Goal: Task Accomplishment & Management: Use online tool/utility

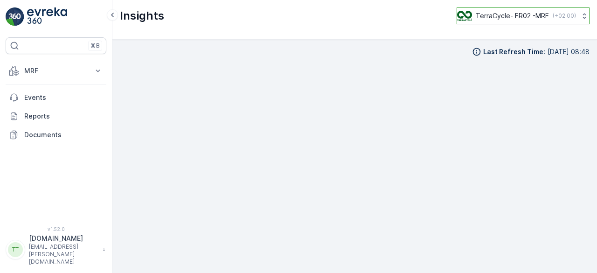
click at [516, 19] on p "TerraCycle- FR02 -MRF" at bounding box center [512, 15] width 73 height 9
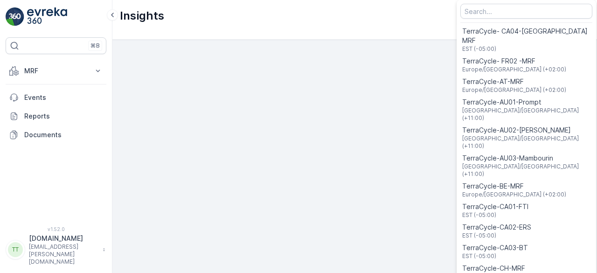
click at [516, 19] on div "Menu" at bounding box center [526, 11] width 139 height 19
click at [500, 14] on input "Menu" at bounding box center [527, 11] width 132 height 15
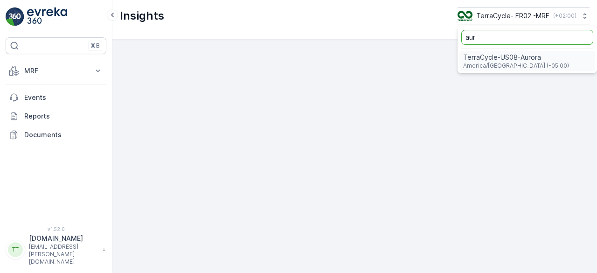
type input "aur"
click at [503, 55] on span "TerraCycle-US08-Aurora" at bounding box center [516, 57] width 106 height 9
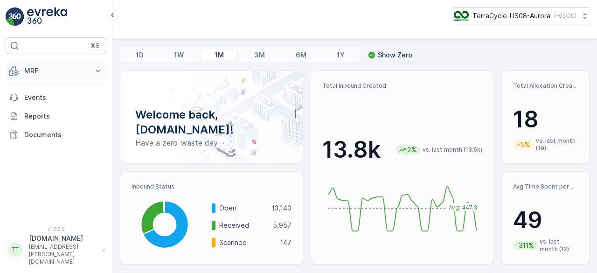
click at [48, 62] on button "MRF" at bounding box center [56, 71] width 101 height 19
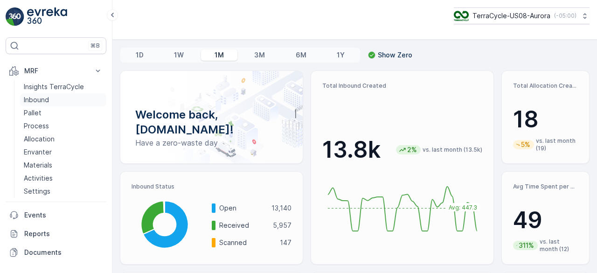
click at [50, 95] on link "Inbound" at bounding box center [63, 99] width 86 height 13
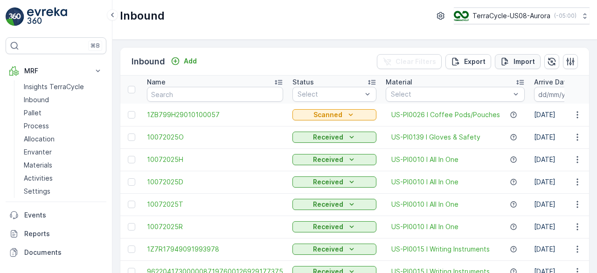
click at [515, 58] on p "Import" at bounding box center [524, 61] width 21 height 9
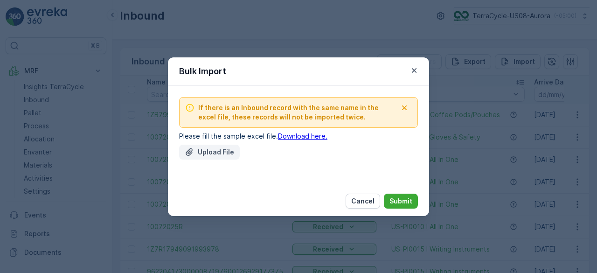
click at [229, 148] on p "Upload File" at bounding box center [216, 151] width 36 height 9
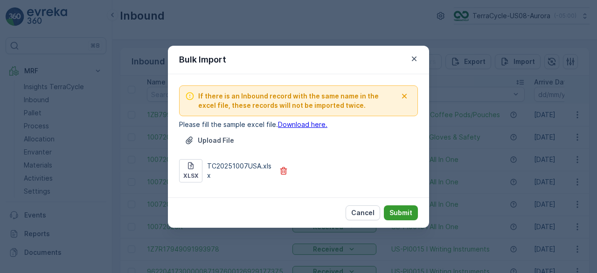
click at [400, 212] on p "Submit" at bounding box center [401, 212] width 23 height 9
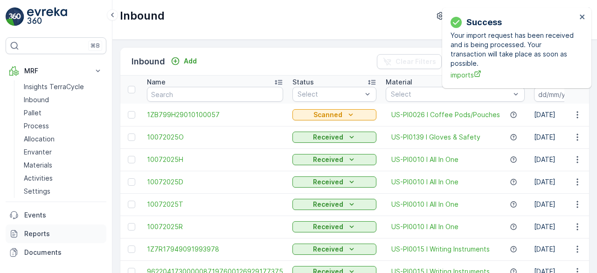
click at [43, 235] on p "Reports" at bounding box center [63, 233] width 78 height 9
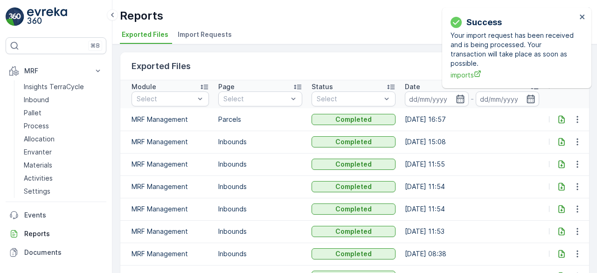
click at [193, 31] on span "Import Requests" at bounding box center [205, 34] width 54 height 9
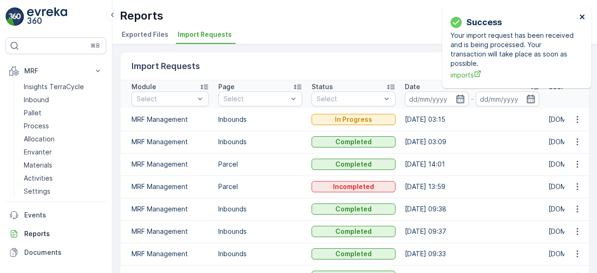
click at [583, 16] on icon "close" at bounding box center [582, 16] width 5 height 5
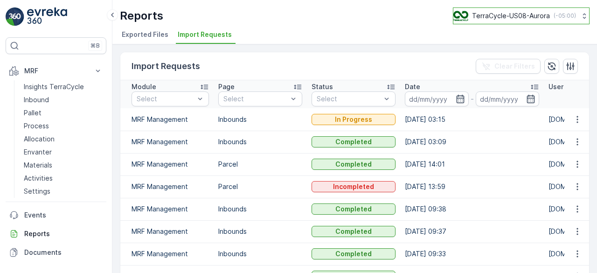
click at [515, 13] on p "TerraCycle-US08-Aurora" at bounding box center [511, 15] width 78 height 9
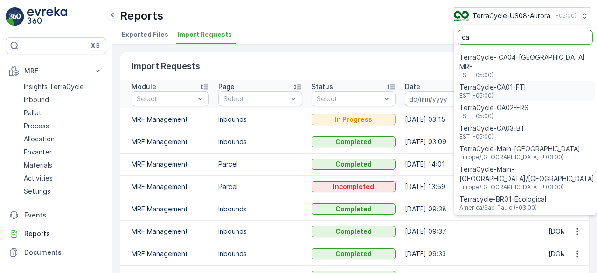
type input "ca"
click at [507, 92] on span "EST (-05:00)" at bounding box center [493, 95] width 66 height 7
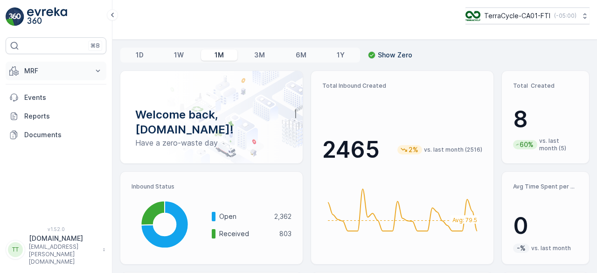
click at [23, 71] on button "MRF" at bounding box center [56, 71] width 101 height 19
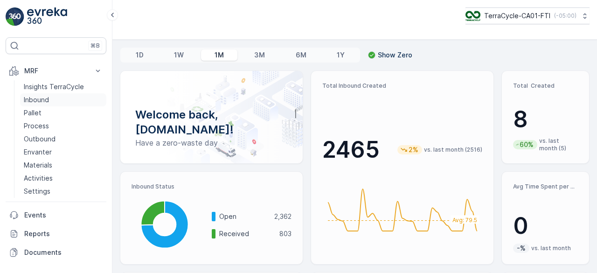
click at [28, 98] on p "Inbound" at bounding box center [36, 99] width 25 height 9
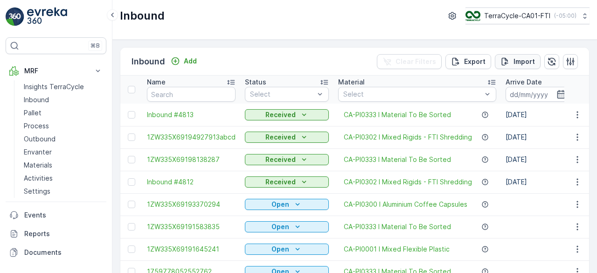
click at [527, 59] on p "Import" at bounding box center [524, 61] width 21 height 9
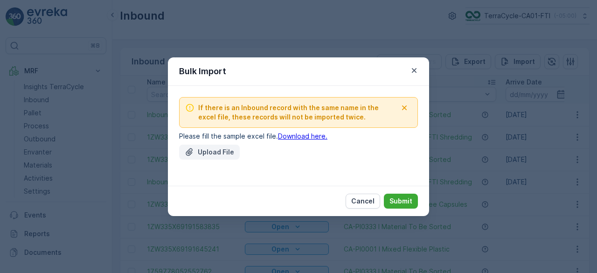
click at [213, 146] on button "Upload File" at bounding box center [209, 152] width 61 height 15
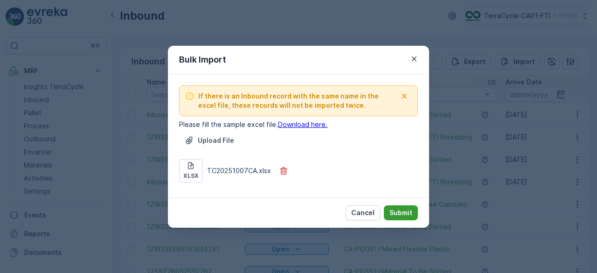
click at [397, 210] on p "Submit" at bounding box center [401, 212] width 23 height 9
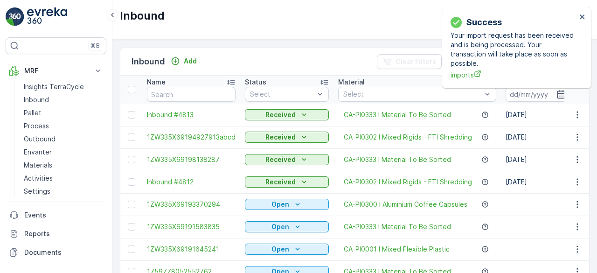
click at [578, 17] on div "Success Your import request has been received and is being processed. Your tran…" at bounding box center [514, 48] width 132 height 70
click at [582, 16] on icon "close" at bounding box center [582, 16] width 5 height 5
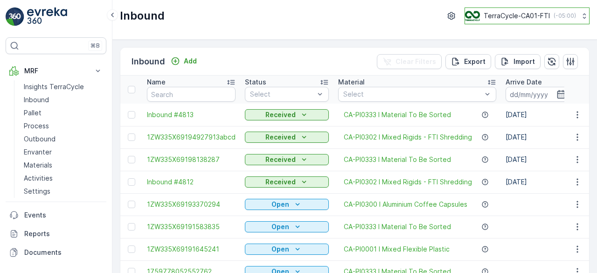
click at [527, 17] on p "TerraCycle-CA01-FTI" at bounding box center [517, 15] width 66 height 9
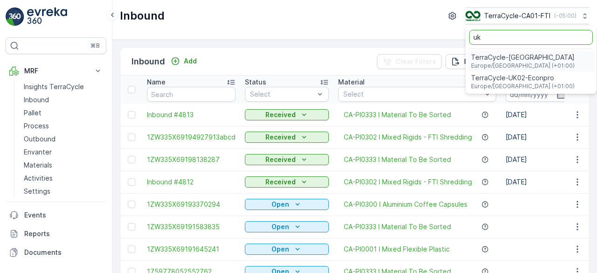
type input "uk"
click at [519, 75] on span "TerraCycle-UK02-Econpro" at bounding box center [523, 77] width 104 height 9
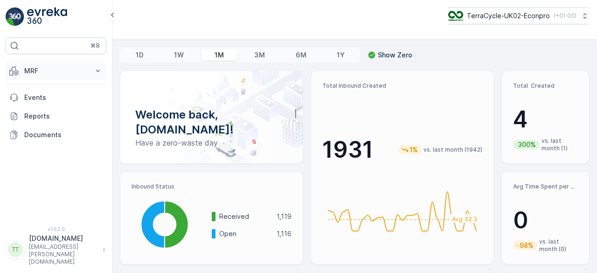
click at [35, 73] on p "MRF" at bounding box center [55, 70] width 63 height 9
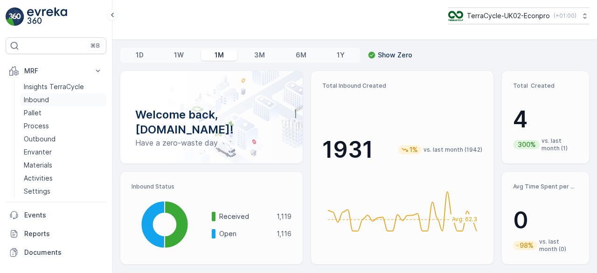
click at [35, 97] on p "Inbound" at bounding box center [36, 99] width 25 height 9
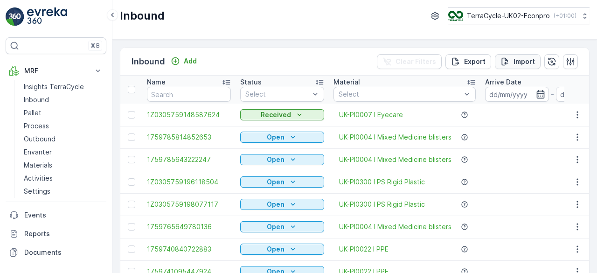
click at [523, 62] on p "Import" at bounding box center [524, 61] width 21 height 9
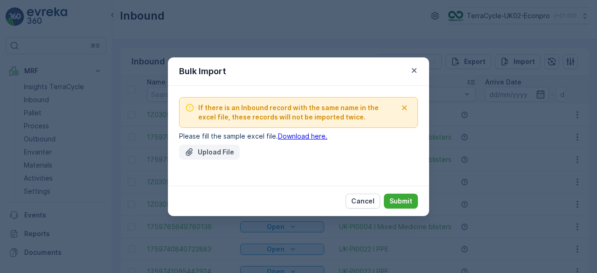
click at [222, 145] on button "Upload File" at bounding box center [209, 152] width 61 height 15
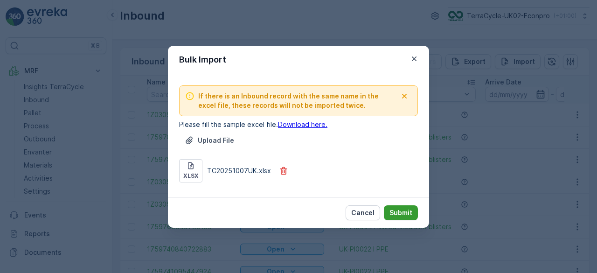
click at [410, 213] on p "Submit" at bounding box center [401, 212] width 23 height 9
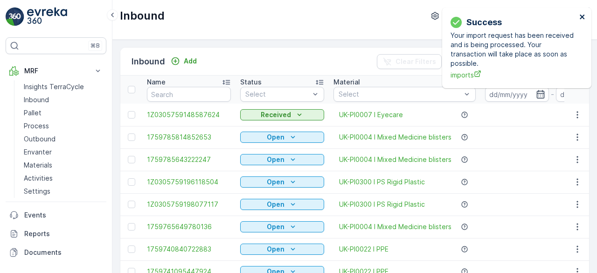
click at [585, 17] on icon "close" at bounding box center [582, 16] width 7 height 7
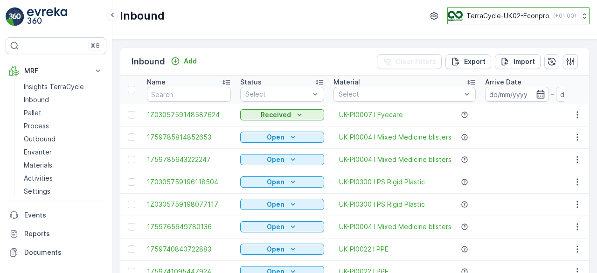
click at [515, 13] on p "TerraCycle-UK02-Econpro" at bounding box center [508, 15] width 83 height 9
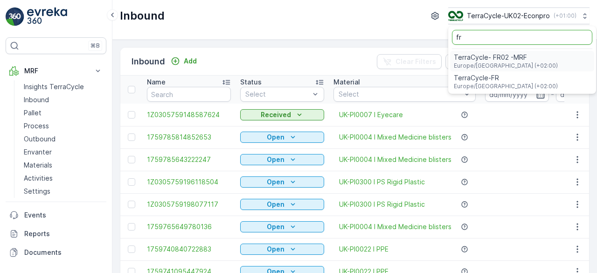
type input "fr"
click at [495, 60] on span "TerraCycle- FR02 -MRF" at bounding box center [506, 57] width 104 height 9
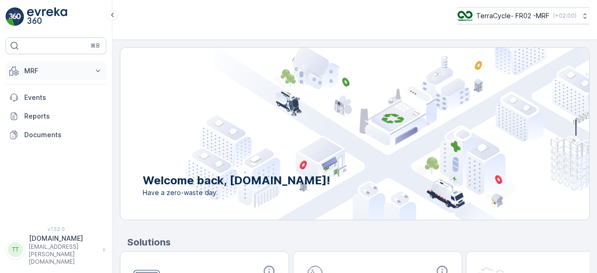
click at [57, 67] on p "MRF" at bounding box center [55, 70] width 63 height 9
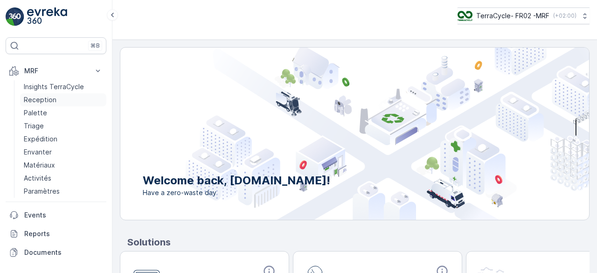
click at [48, 96] on p "Reception" at bounding box center [40, 99] width 33 height 9
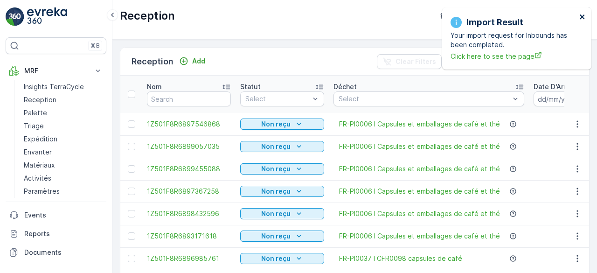
click at [582, 15] on icon "close" at bounding box center [582, 16] width 7 height 7
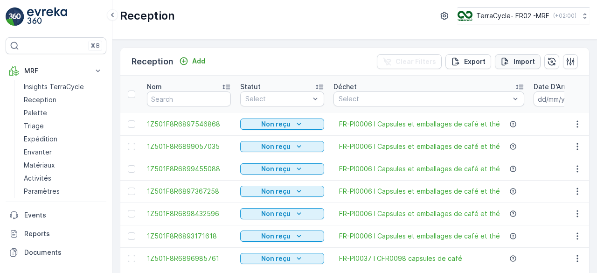
click at [511, 59] on div "Import" at bounding box center [518, 61] width 35 height 9
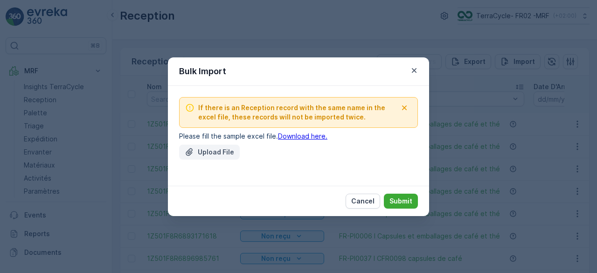
click at [218, 151] on p "Upload File" at bounding box center [216, 151] width 36 height 9
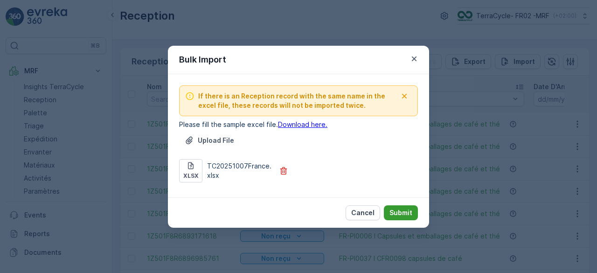
click at [404, 214] on p "Submit" at bounding box center [401, 212] width 23 height 9
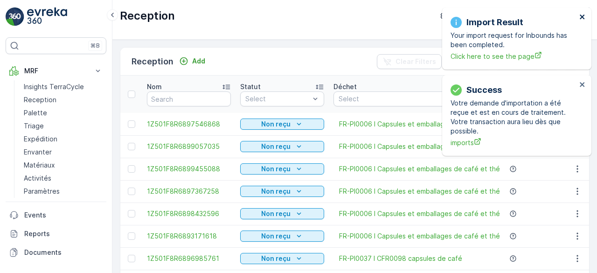
click at [581, 15] on icon "close" at bounding box center [582, 16] width 5 height 5
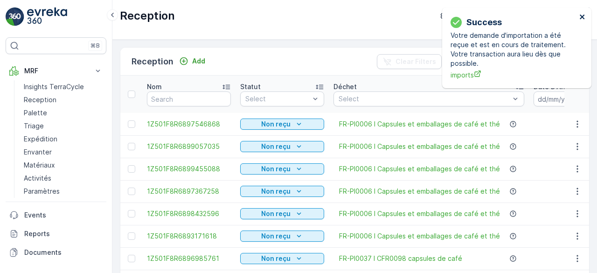
click at [581, 15] on icon "close" at bounding box center [582, 16] width 5 height 5
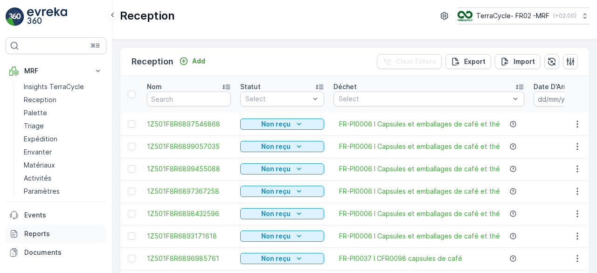
click at [42, 239] on link "Reports" at bounding box center [56, 233] width 101 height 19
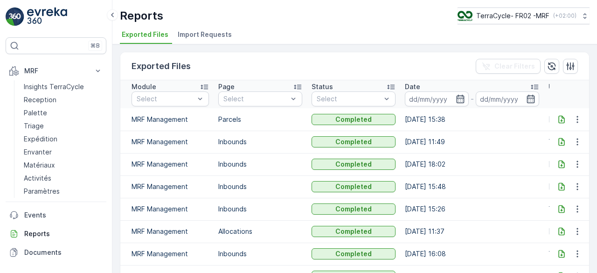
click at [325, 14] on div "Reports TerraCycle- FR02 -MRF ( +02:00 )" at bounding box center [355, 15] width 470 height 17
click at [211, 35] on span "Import Requests" at bounding box center [205, 34] width 54 height 9
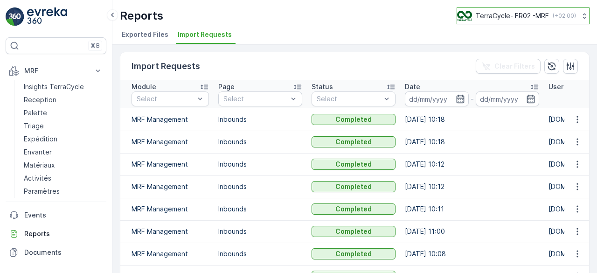
click at [529, 15] on p "TerraCycle- FR02 -MRF" at bounding box center [512, 15] width 73 height 9
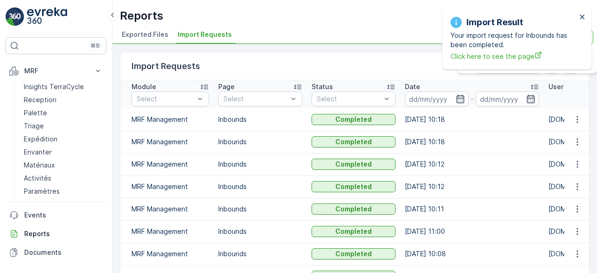
type input "nl"
click at [583, 16] on icon "close" at bounding box center [582, 16] width 5 height 5
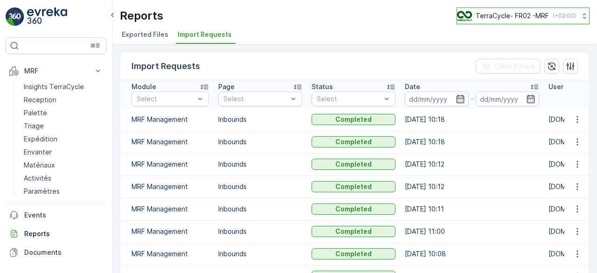
click at [518, 20] on p "TerraCycle- FR02 -MRF" at bounding box center [512, 15] width 73 height 9
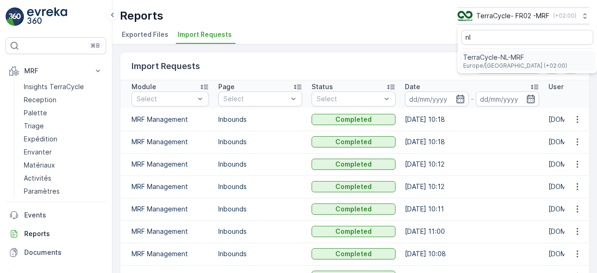
click at [498, 56] on span "TerraCycle-NL-MRF" at bounding box center [515, 57] width 104 height 9
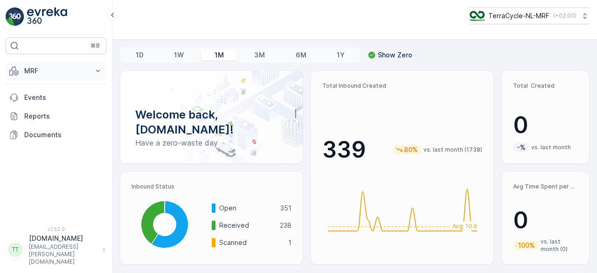
click at [46, 73] on p "MRF" at bounding box center [55, 70] width 63 height 9
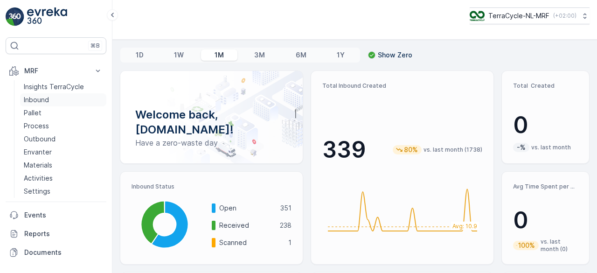
click at [43, 98] on p "Inbound" at bounding box center [36, 99] width 25 height 9
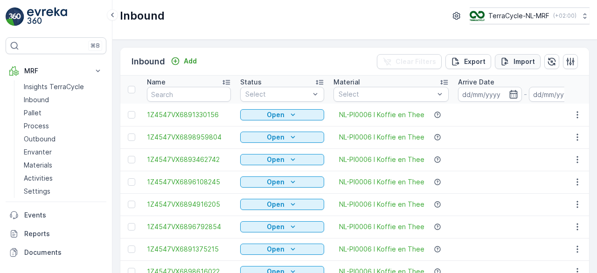
click at [522, 58] on p "Import" at bounding box center [524, 61] width 21 height 9
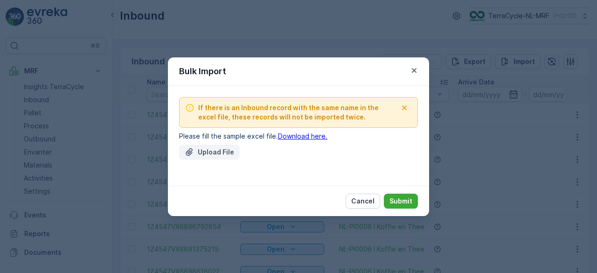
click at [218, 146] on button "Upload File" at bounding box center [209, 152] width 61 height 15
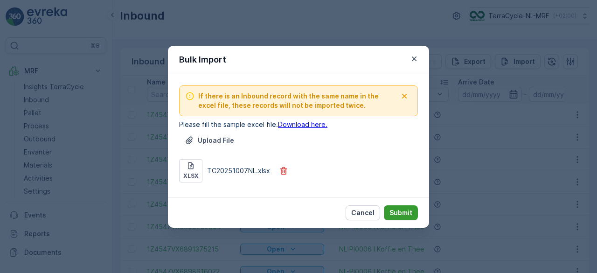
click at [406, 211] on p "Submit" at bounding box center [401, 212] width 23 height 9
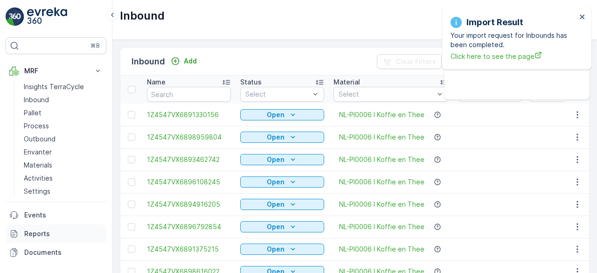
click at [35, 242] on link "Reports" at bounding box center [56, 233] width 101 height 19
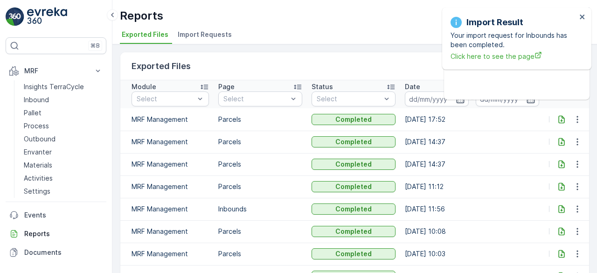
click at [211, 26] on div "Reports TerraCycle-NL-MRF ( +02:00 ) Exported Files Import Requests" at bounding box center [354, 22] width 485 height 44
click at [210, 28] on li "Import Requests" at bounding box center [206, 36] width 60 height 16
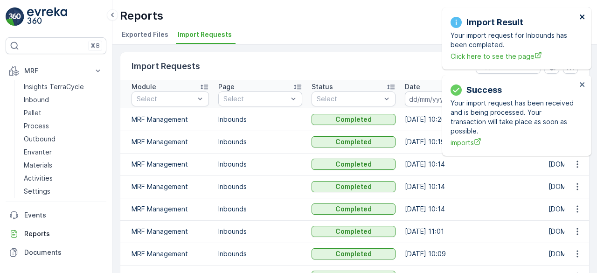
click at [583, 16] on icon "close" at bounding box center [582, 16] width 5 height 5
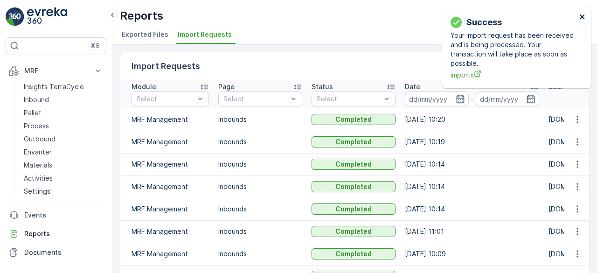
click at [583, 16] on icon "close" at bounding box center [582, 16] width 5 height 5
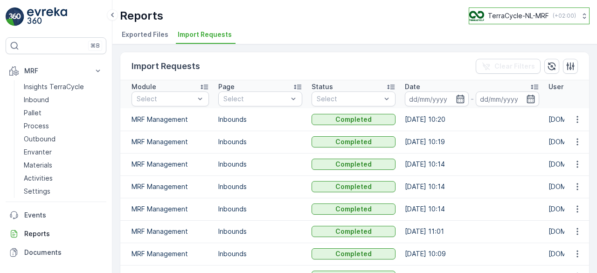
click at [522, 21] on div "TerraCycle-NL-MRF ( +02:00 )" at bounding box center [522, 16] width 107 height 10
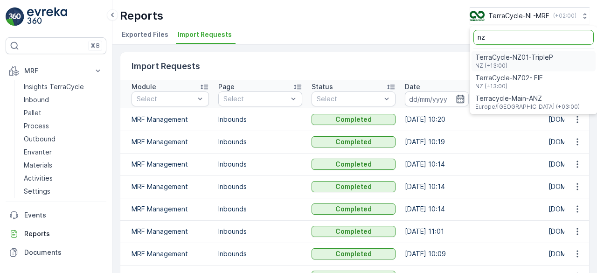
type input "nz"
click at [507, 60] on span "TerraCycle-NZ01-TripleP" at bounding box center [514, 57] width 78 height 9
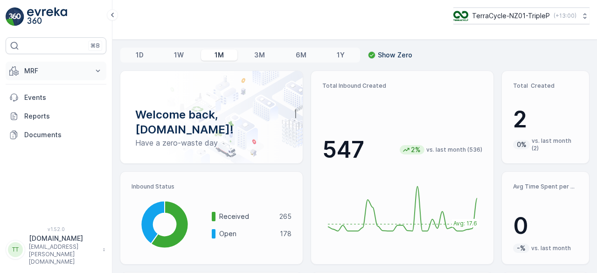
click at [38, 67] on p "MRF" at bounding box center [55, 70] width 63 height 9
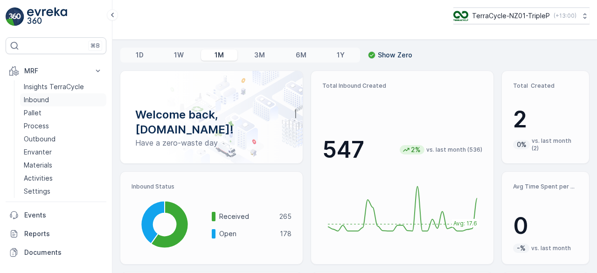
click at [31, 94] on link "Inbound" at bounding box center [63, 99] width 86 height 13
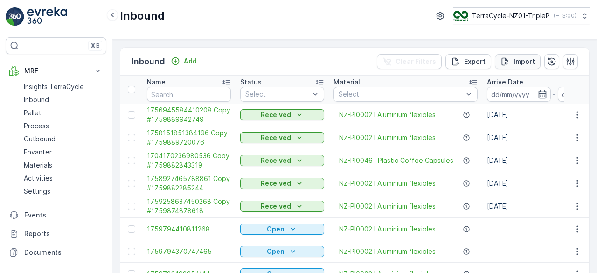
click at [518, 62] on p "Import" at bounding box center [524, 61] width 21 height 9
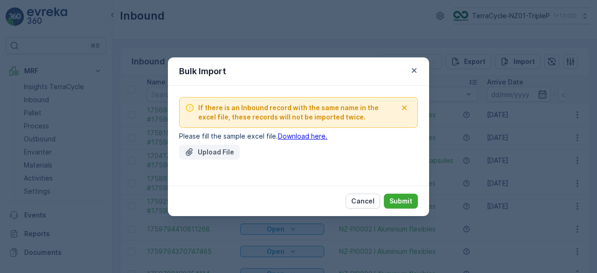
click at [210, 152] on p "Upload File" at bounding box center [216, 151] width 36 height 9
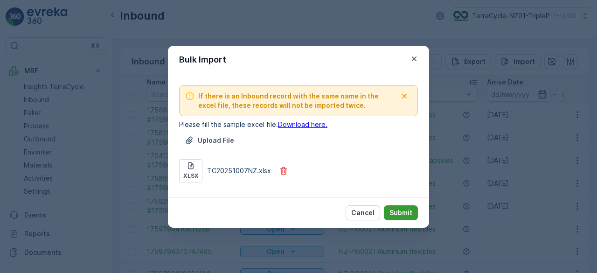
click at [406, 211] on p "Submit" at bounding box center [401, 212] width 23 height 9
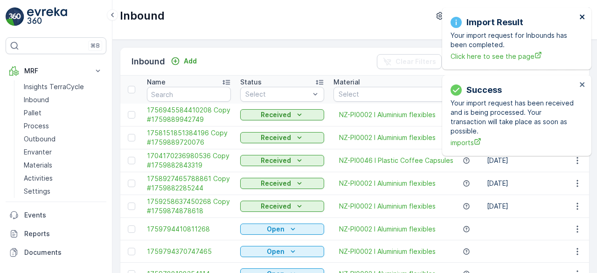
click at [582, 18] on icon "close" at bounding box center [582, 16] width 7 height 7
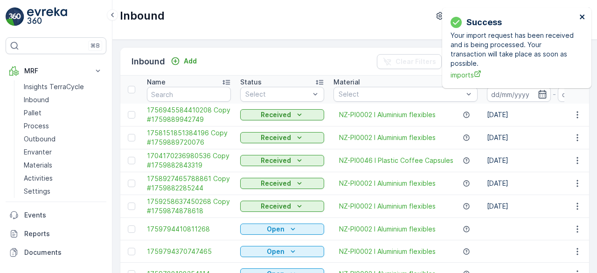
click at [582, 18] on icon "close" at bounding box center [582, 16] width 7 height 7
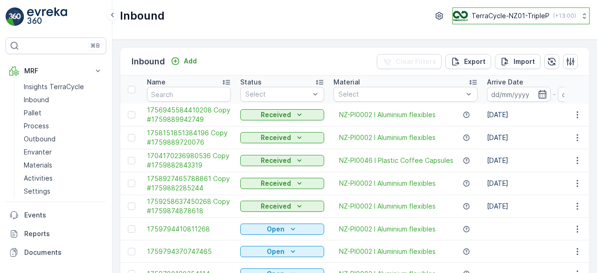
click at [501, 20] on div "TerraCycle-NZ01-TripleP ( +13:00 )" at bounding box center [514, 16] width 123 height 10
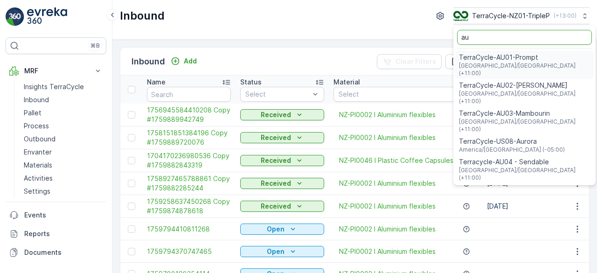
type input "au"
click at [491, 54] on span "TerraCycle-AU01-Prompt" at bounding box center [524, 57] width 131 height 9
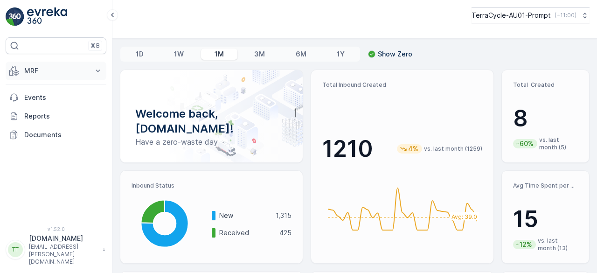
click at [48, 74] on p "MRF" at bounding box center [55, 70] width 63 height 9
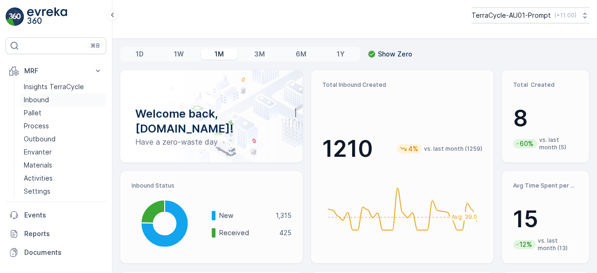
click at [38, 100] on p "Inbound" at bounding box center [36, 99] width 25 height 9
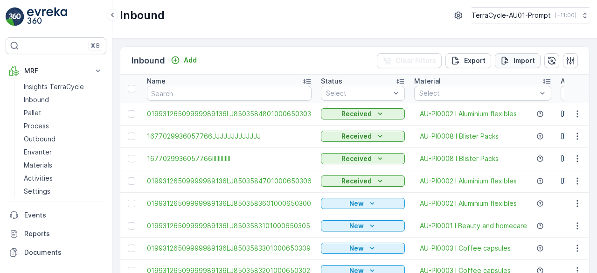
click at [520, 57] on p "Import" at bounding box center [524, 60] width 21 height 9
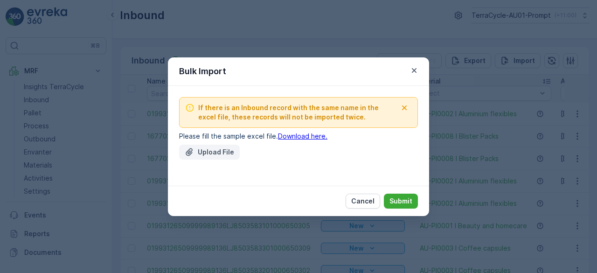
click at [208, 152] on p "Upload File" at bounding box center [216, 151] width 36 height 9
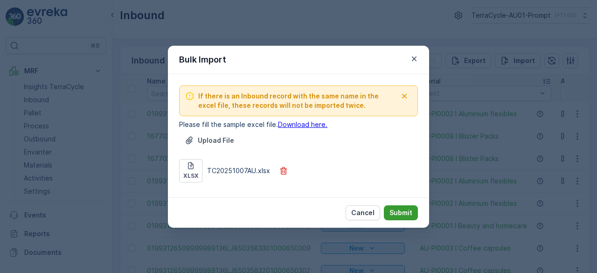
click at [401, 209] on p "Submit" at bounding box center [401, 212] width 23 height 9
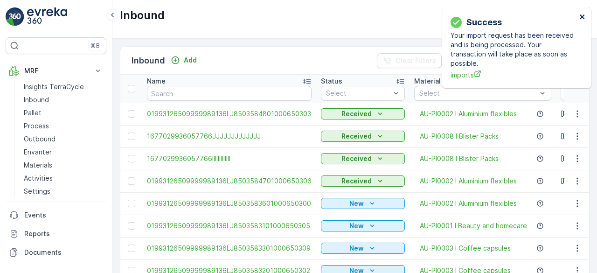
click at [583, 17] on icon "close" at bounding box center [582, 16] width 7 height 7
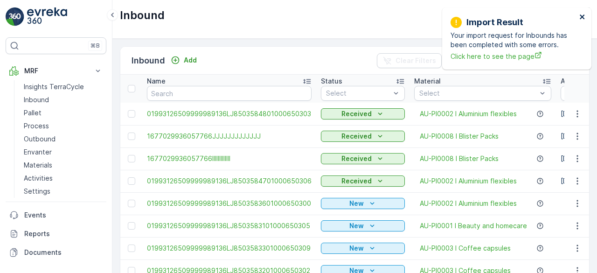
click at [583, 14] on icon "close" at bounding box center [582, 16] width 7 height 7
